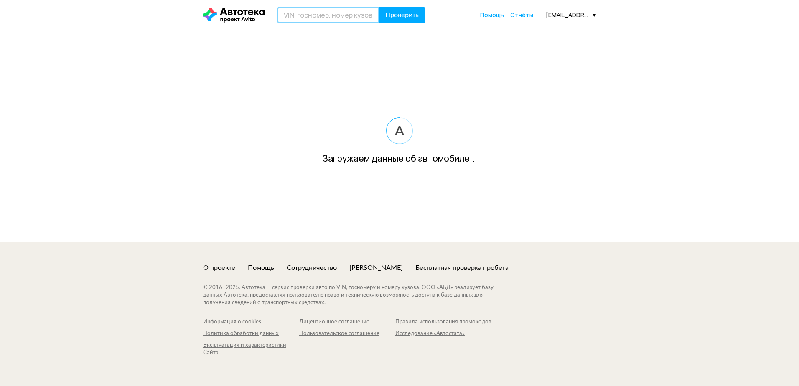
click at [348, 21] on input "text" at bounding box center [328, 15] width 102 height 17
paste input "[VEHICLE_IDENTIFICATION_NUMBER]"
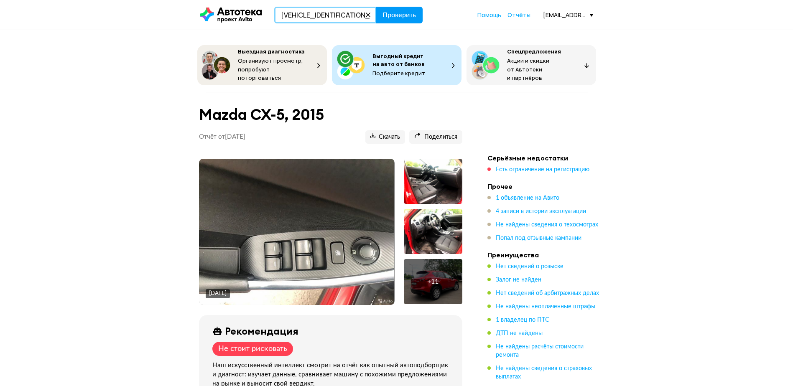
type input "[VEHICLE_IDENTIFICATION_NUMBER]"
click at [411, 18] on span "Проверить" at bounding box center [398, 15] width 33 height 7
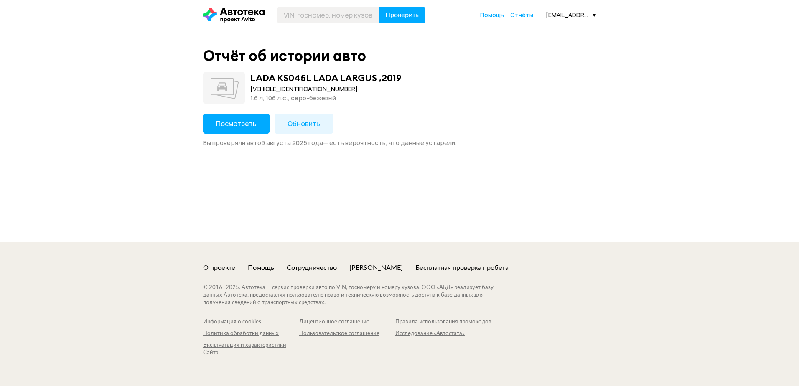
click at [243, 116] on button "Посмотреть" at bounding box center [236, 124] width 66 height 20
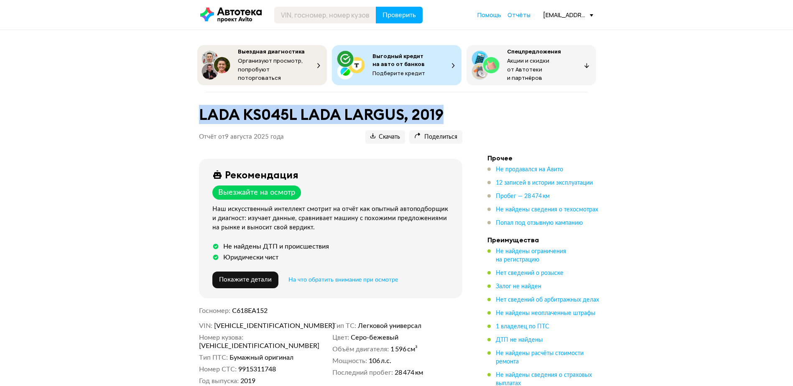
drag, startPoint x: 230, startPoint y: 107, endPoint x: 447, endPoint y: 96, distance: 217.1
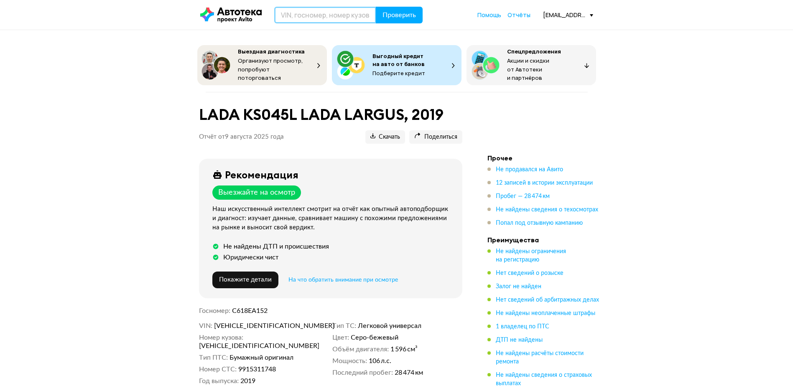
drag, startPoint x: 347, startPoint y: 10, endPoint x: 403, endPoint y: 17, distance: 56.8
click at [348, 10] on input "text" at bounding box center [325, 15] width 102 height 17
paste input "[US_VEHICLE_IDENTIFICATION_NUMBER]"
type input "[US_VEHICLE_IDENTIFICATION_NUMBER]"
click at [403, 17] on span "Проверить" at bounding box center [398, 15] width 33 height 7
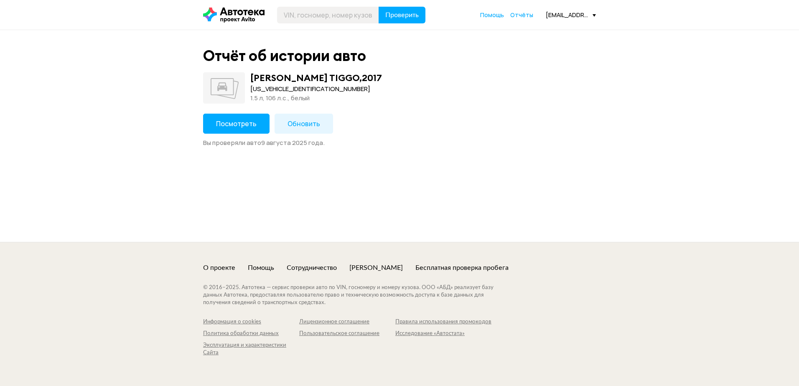
click at [234, 127] on span "Посмотреть" at bounding box center [236, 123] width 41 height 9
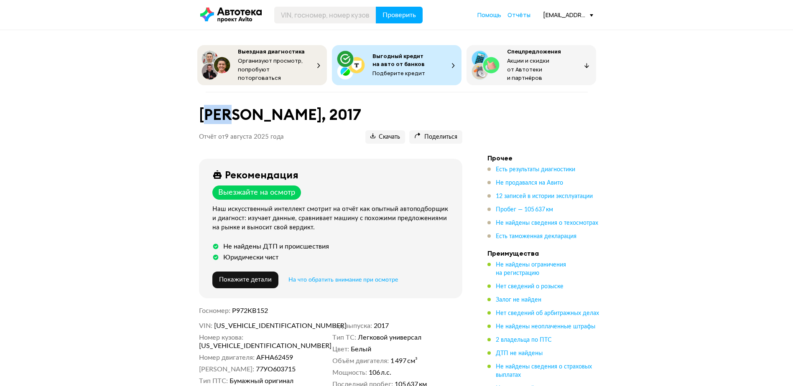
drag, startPoint x: 208, startPoint y: 114, endPoint x: 241, endPoint y: 121, distance: 33.6
click at [241, 121] on header "[PERSON_NAME], [DEMOGRAPHIC_DATA] Отчёт от [DATE] Ccылка на отчёт скопирована С…" at bounding box center [330, 122] width 263 height 41
drag, startPoint x: 241, startPoint y: 121, endPoint x: 406, endPoint y: 117, distance: 164.7
click at [405, 117] on h1 "[PERSON_NAME], 2017" at bounding box center [330, 115] width 263 height 18
copy h1 "[PERSON_NAME], 2017"
